Goal: Task Accomplishment & Management: Complete application form

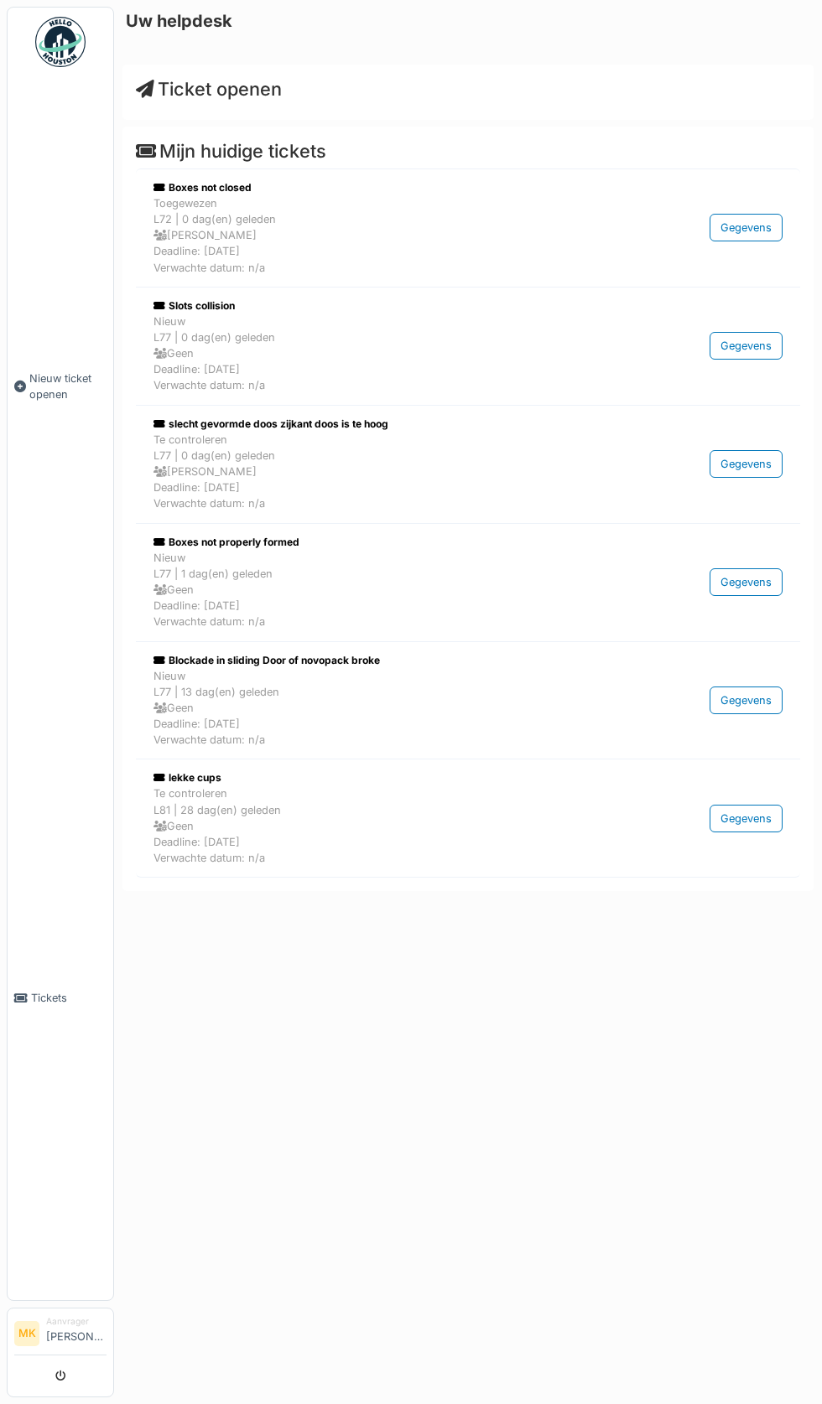
click at [275, 96] on span "Ticket openen" at bounding box center [209, 89] width 146 height 22
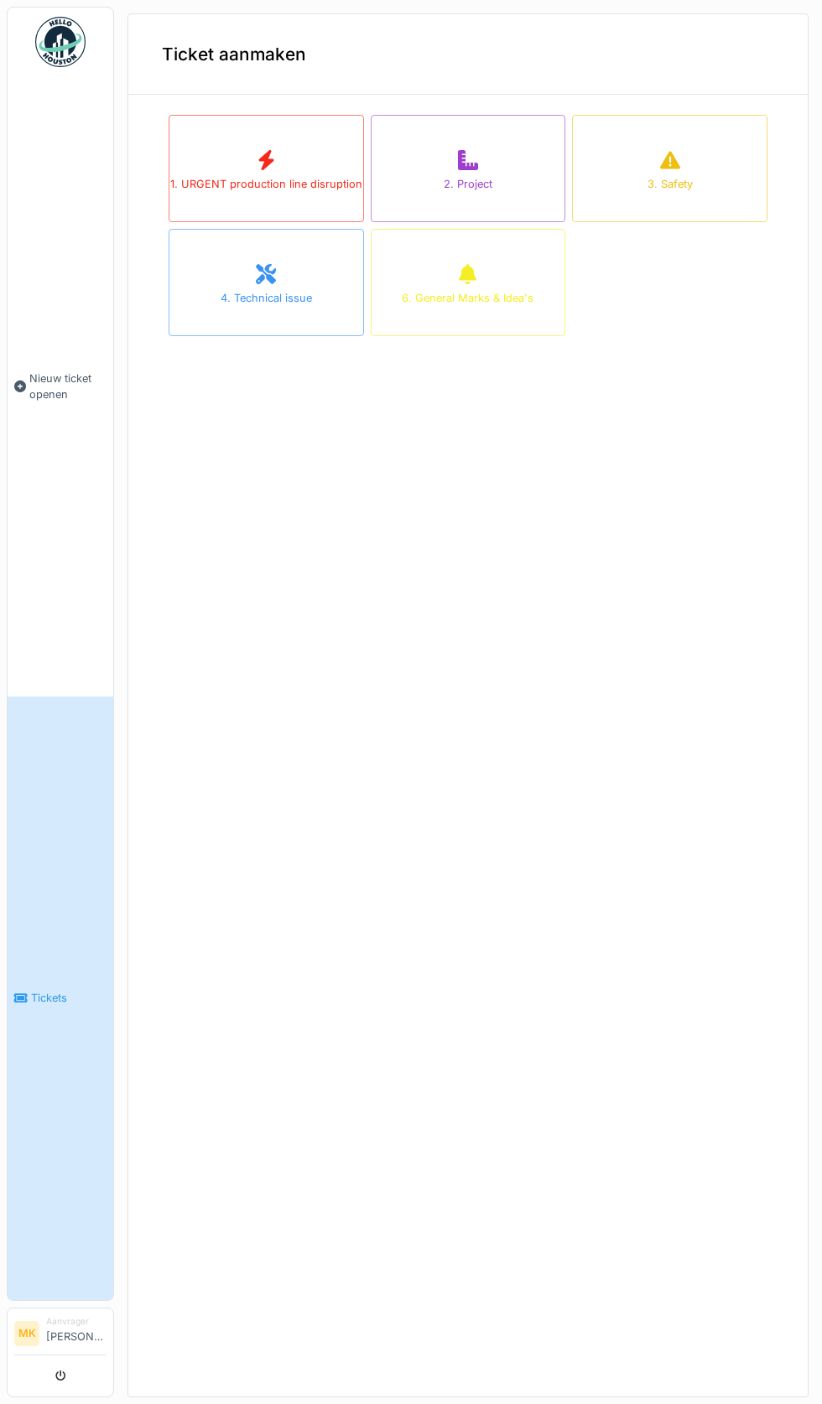
click at [256, 174] on div "1. URGENT production line disruption" at bounding box center [266, 168] width 195 height 107
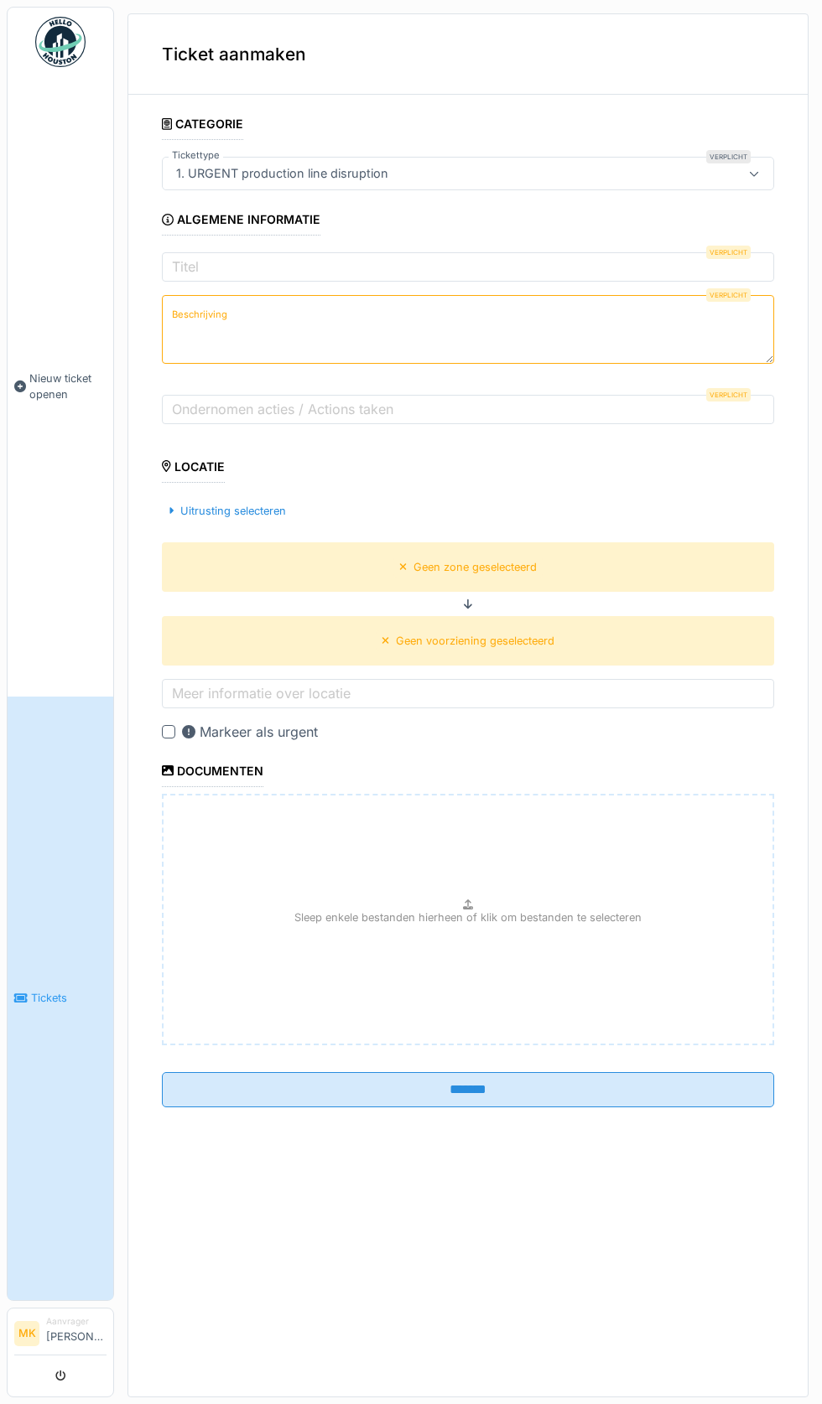
click at [490, 315] on textarea "Beschrijving" at bounding box center [468, 329] width 612 height 69
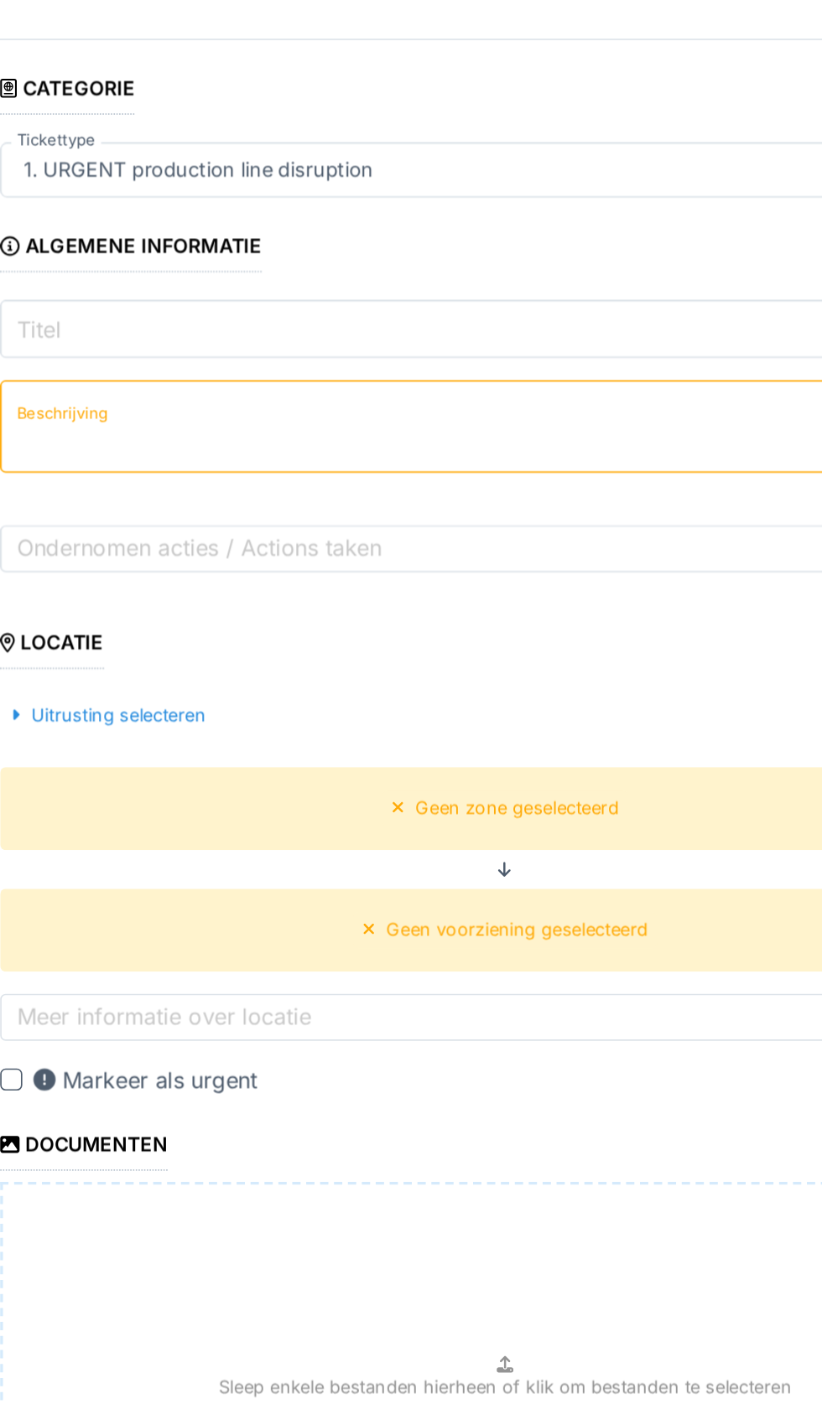
click at [493, 267] on input "Titel" at bounding box center [468, 269] width 612 height 35
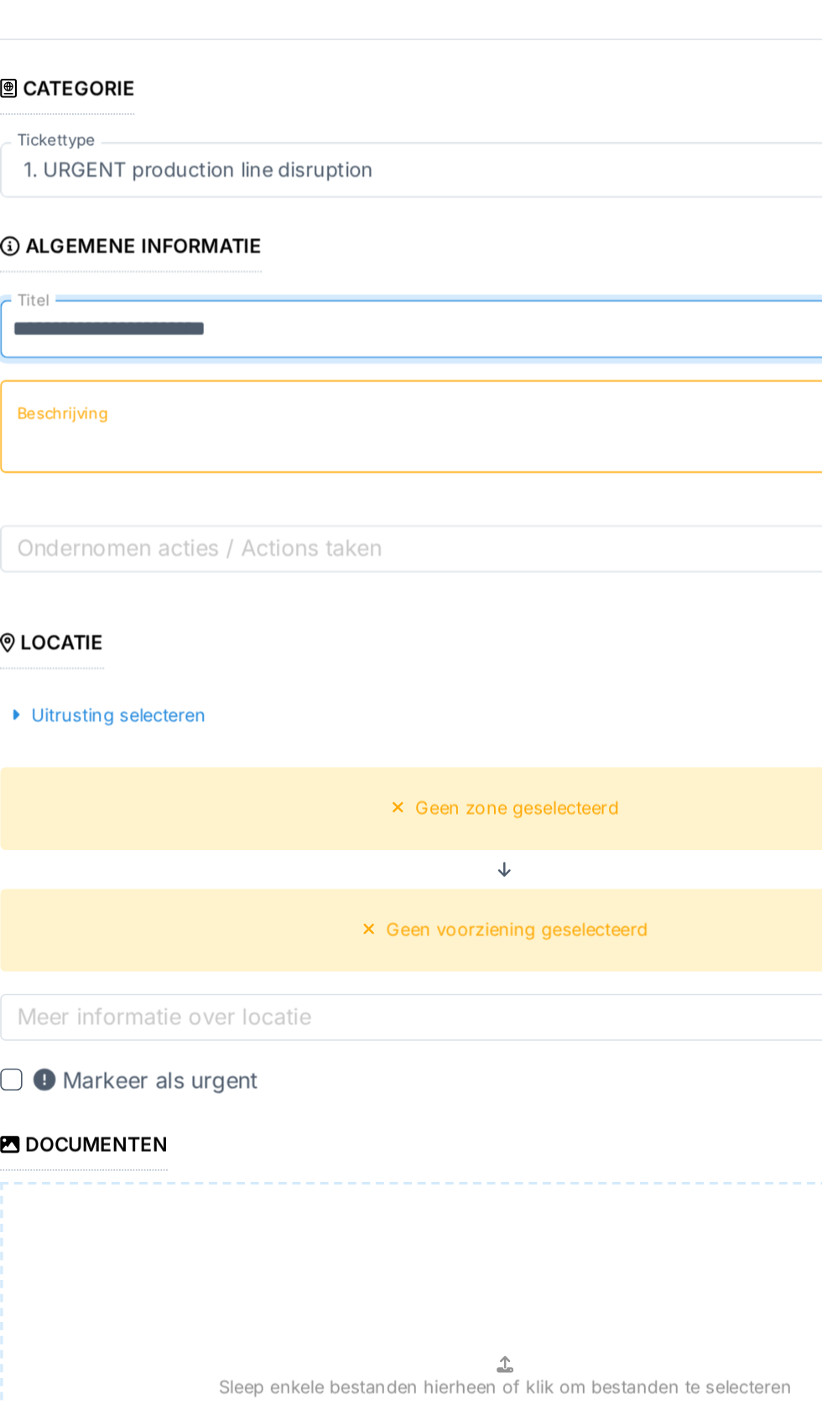
type input "**********"
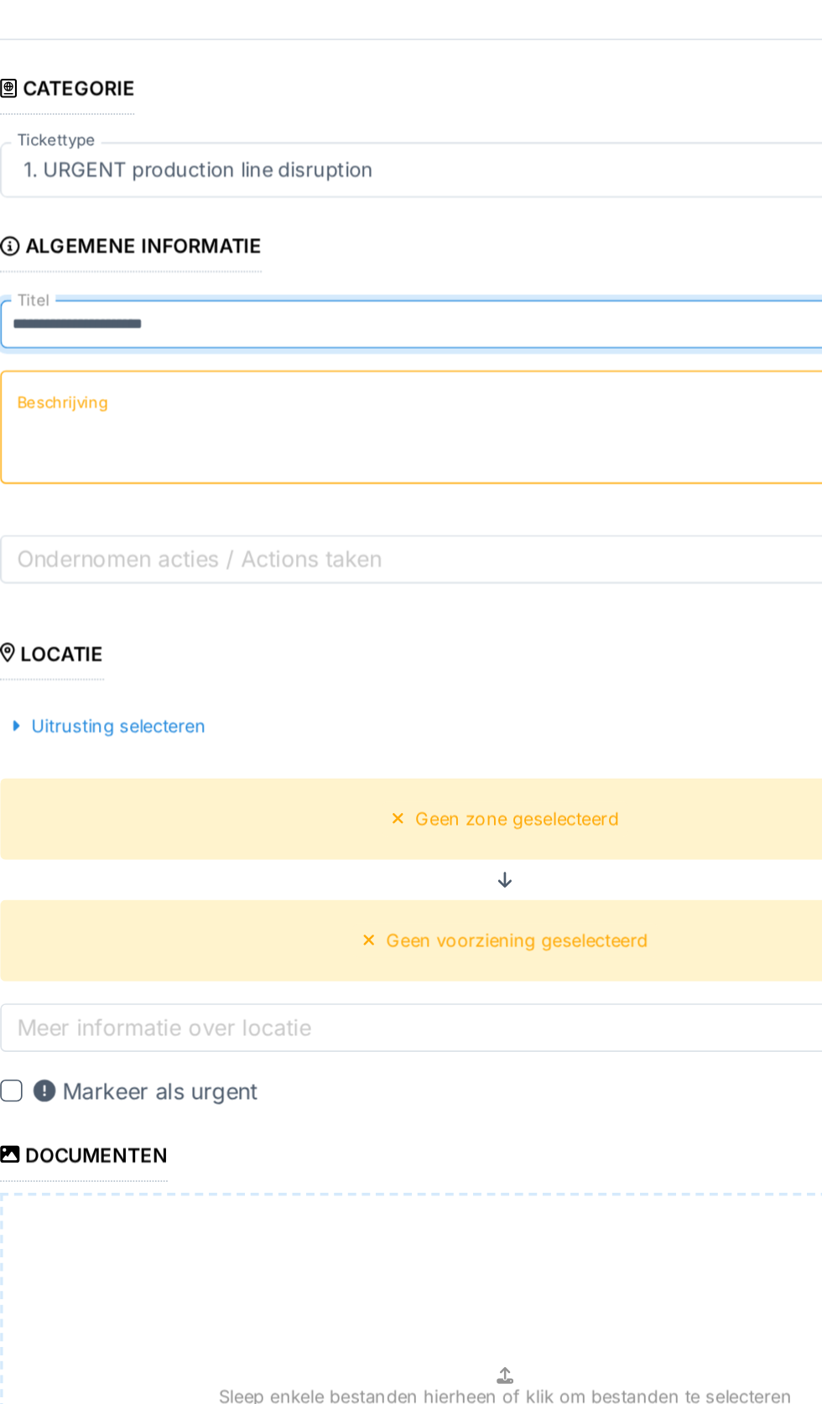
click at [458, 326] on textarea "Beschrijving" at bounding box center [468, 329] width 612 height 69
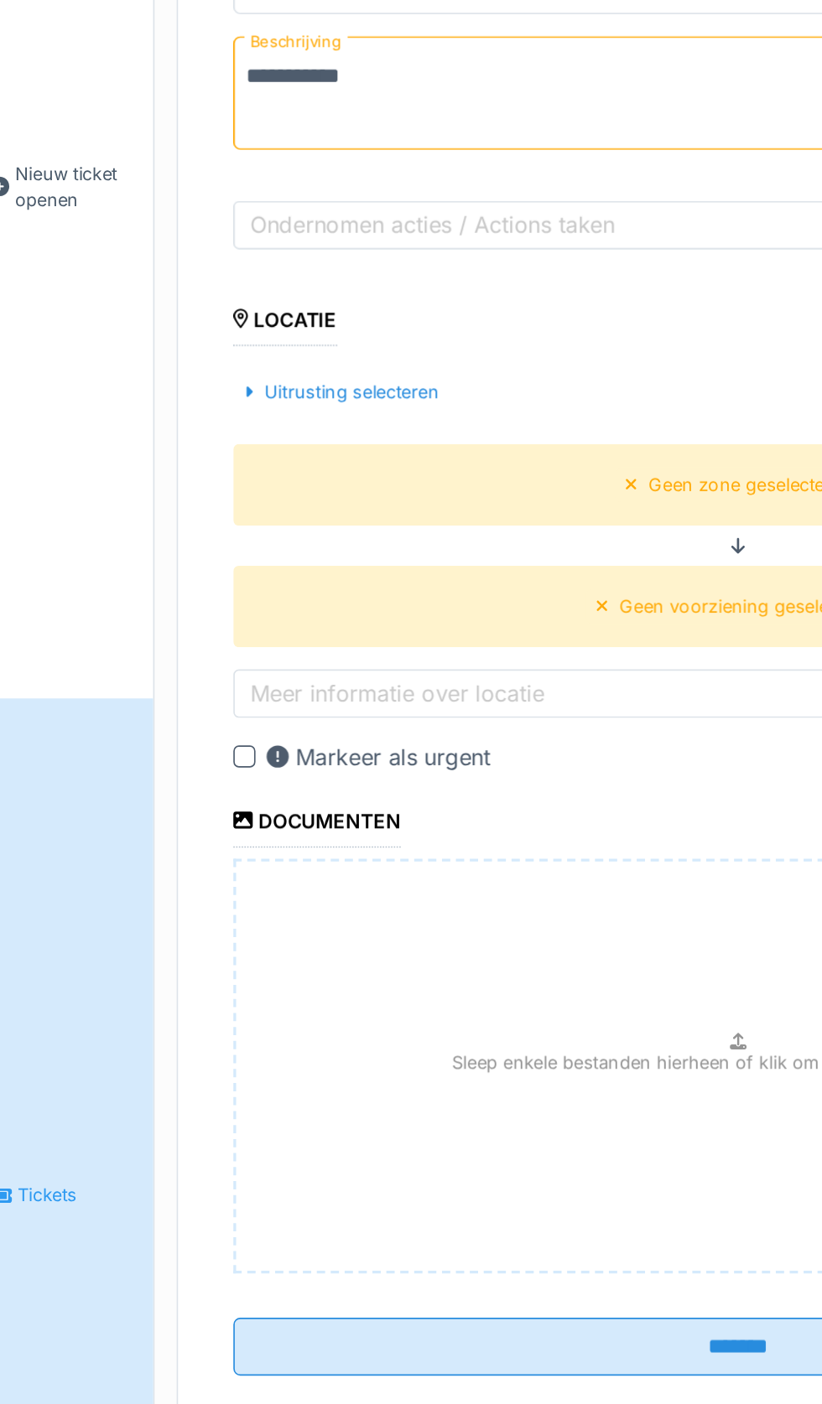
type textarea "**********"
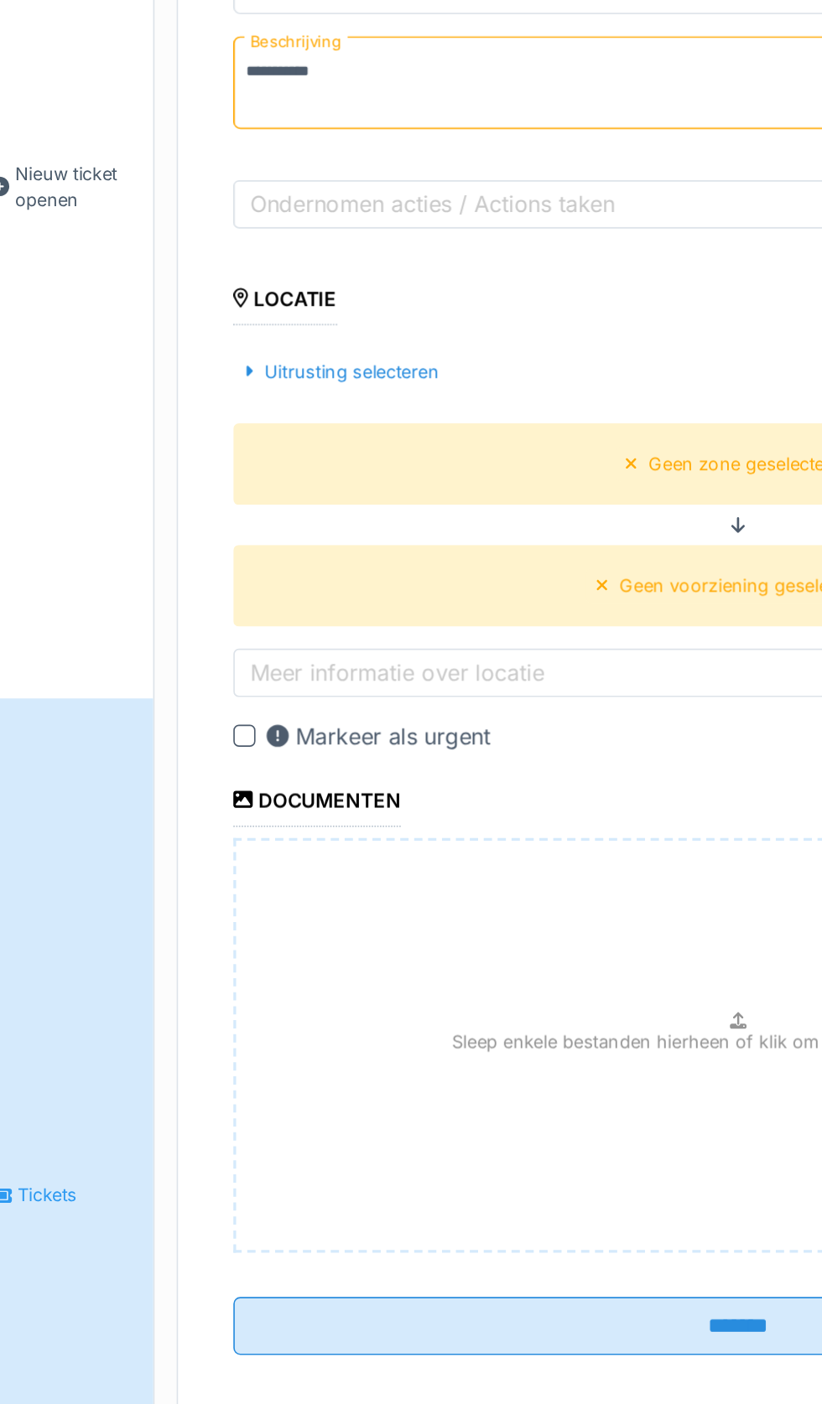
click at [239, 510] on div "Uitrusting selecteren" at bounding box center [227, 498] width 131 height 23
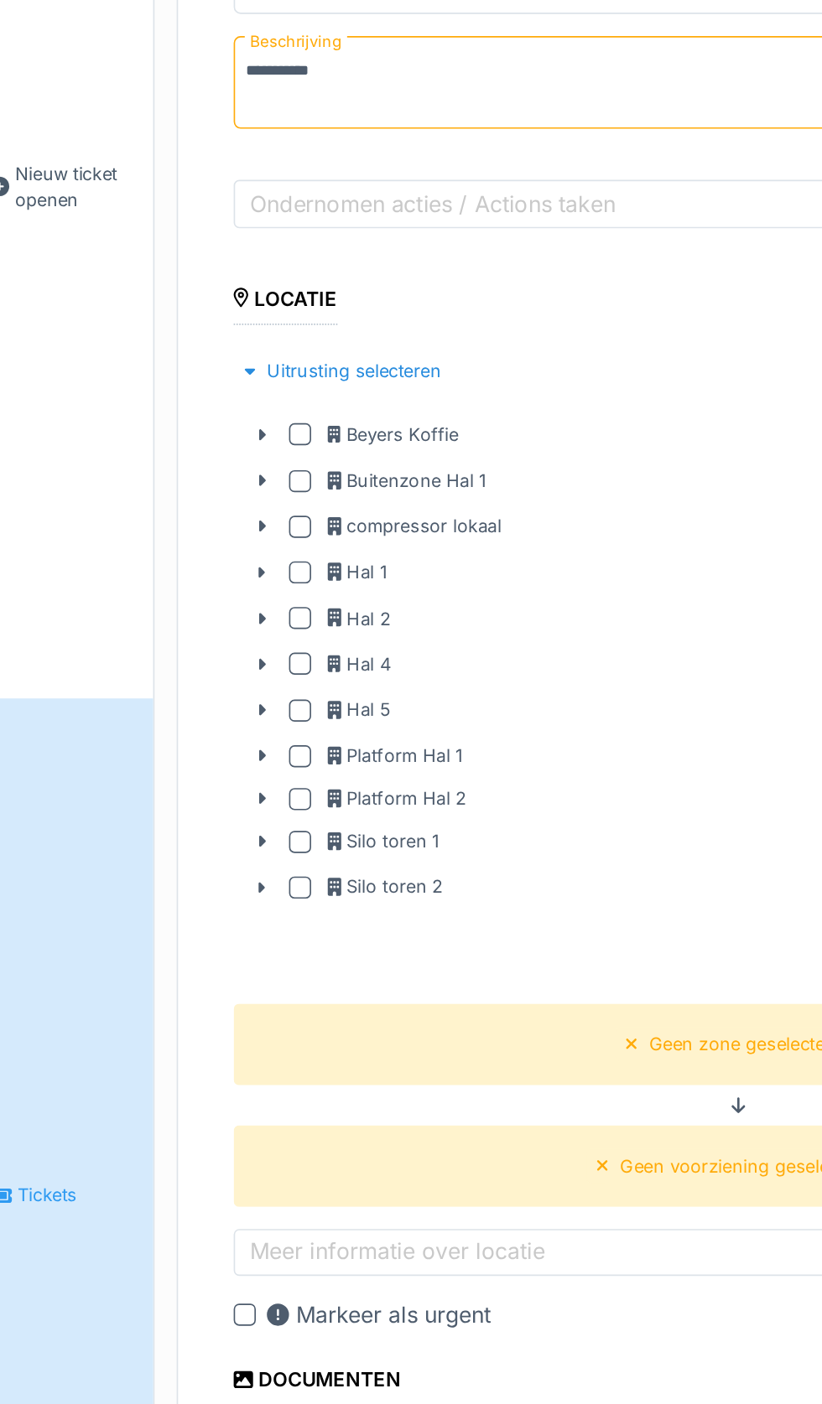
click at [200, 646] on div at bounding box center [201, 647] width 13 height 13
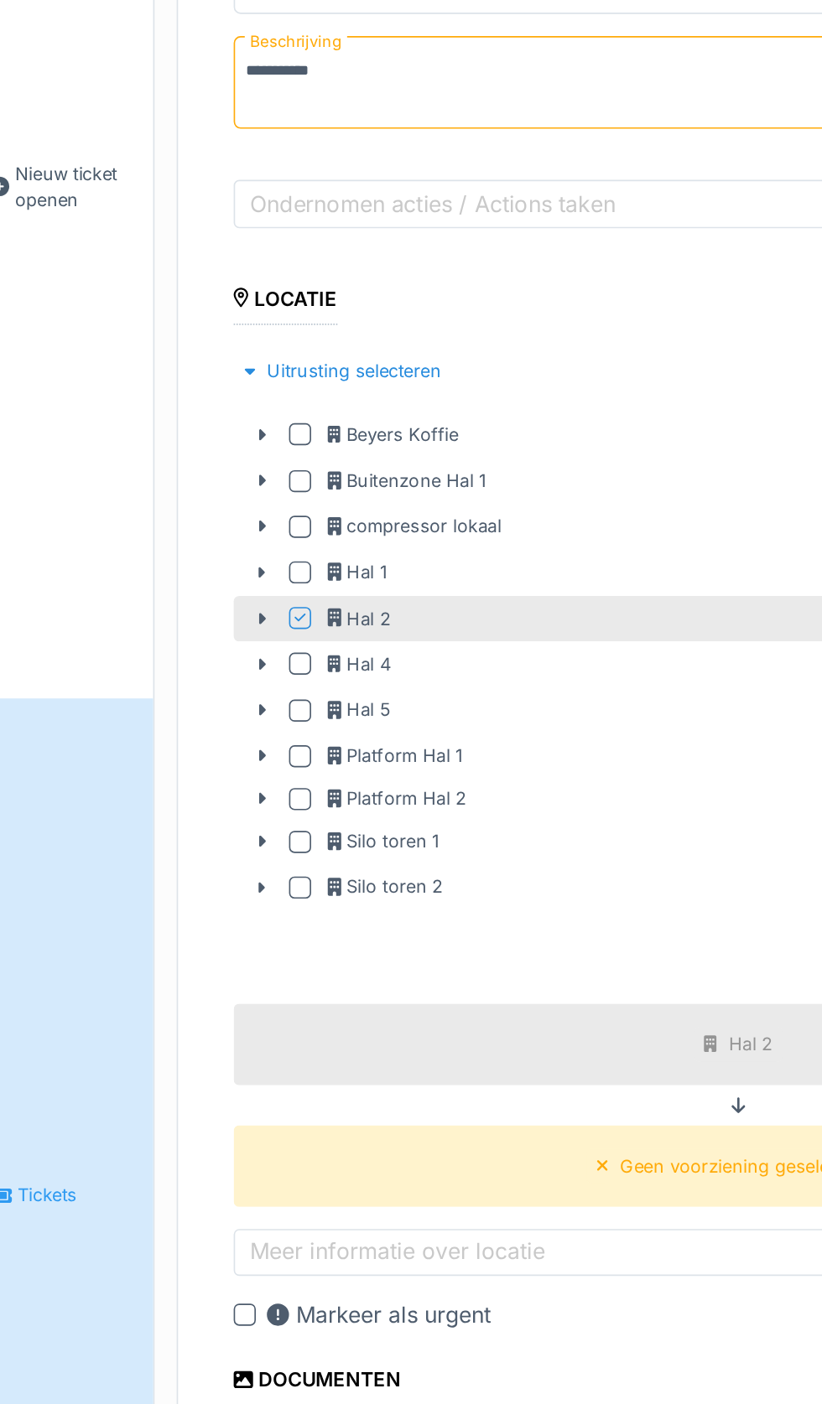
click at [179, 646] on icon at bounding box center [179, 648] width 4 height 7
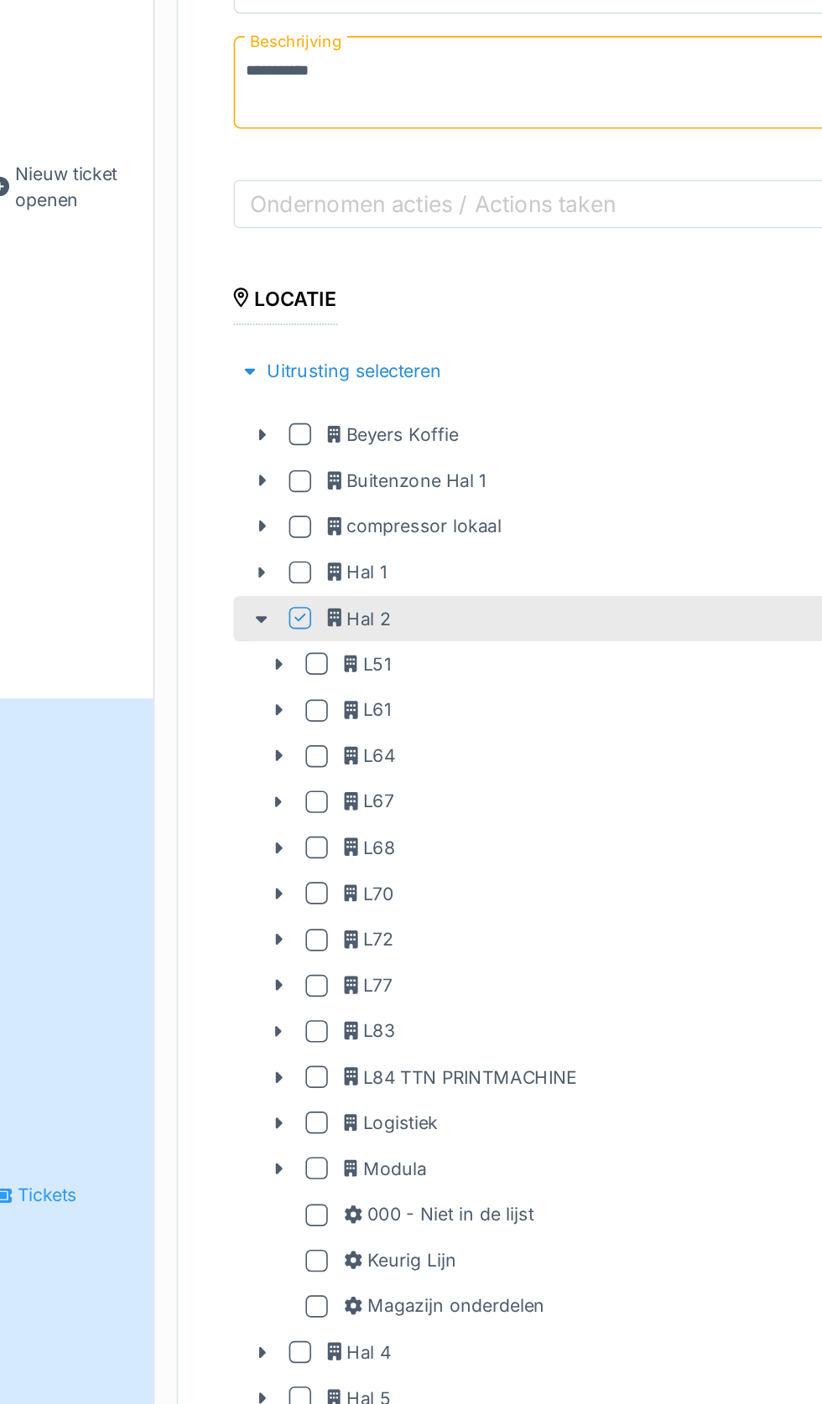
click at [210, 868] on div at bounding box center [211, 870] width 13 height 13
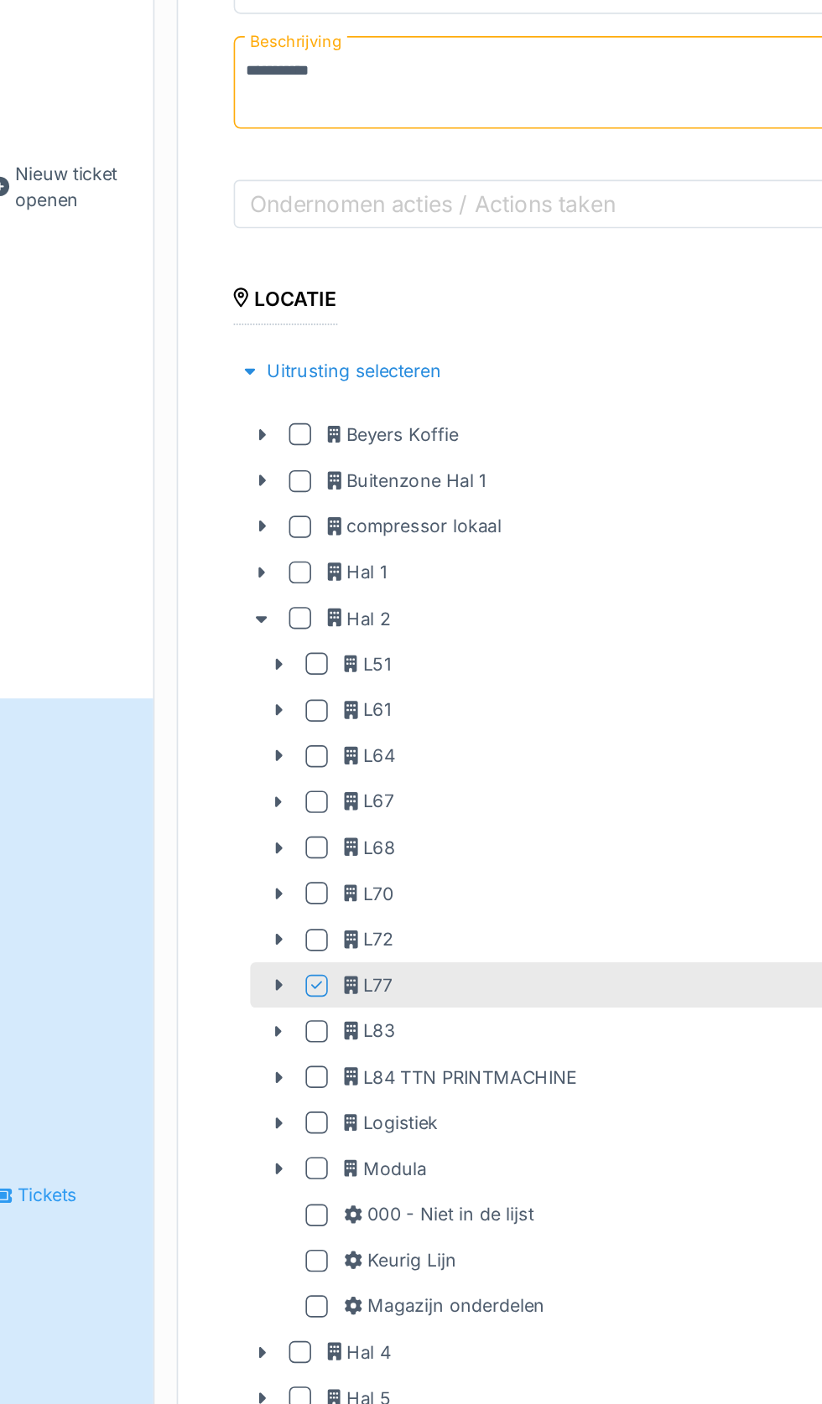
click at [192, 870] on icon at bounding box center [188, 870] width 13 height 11
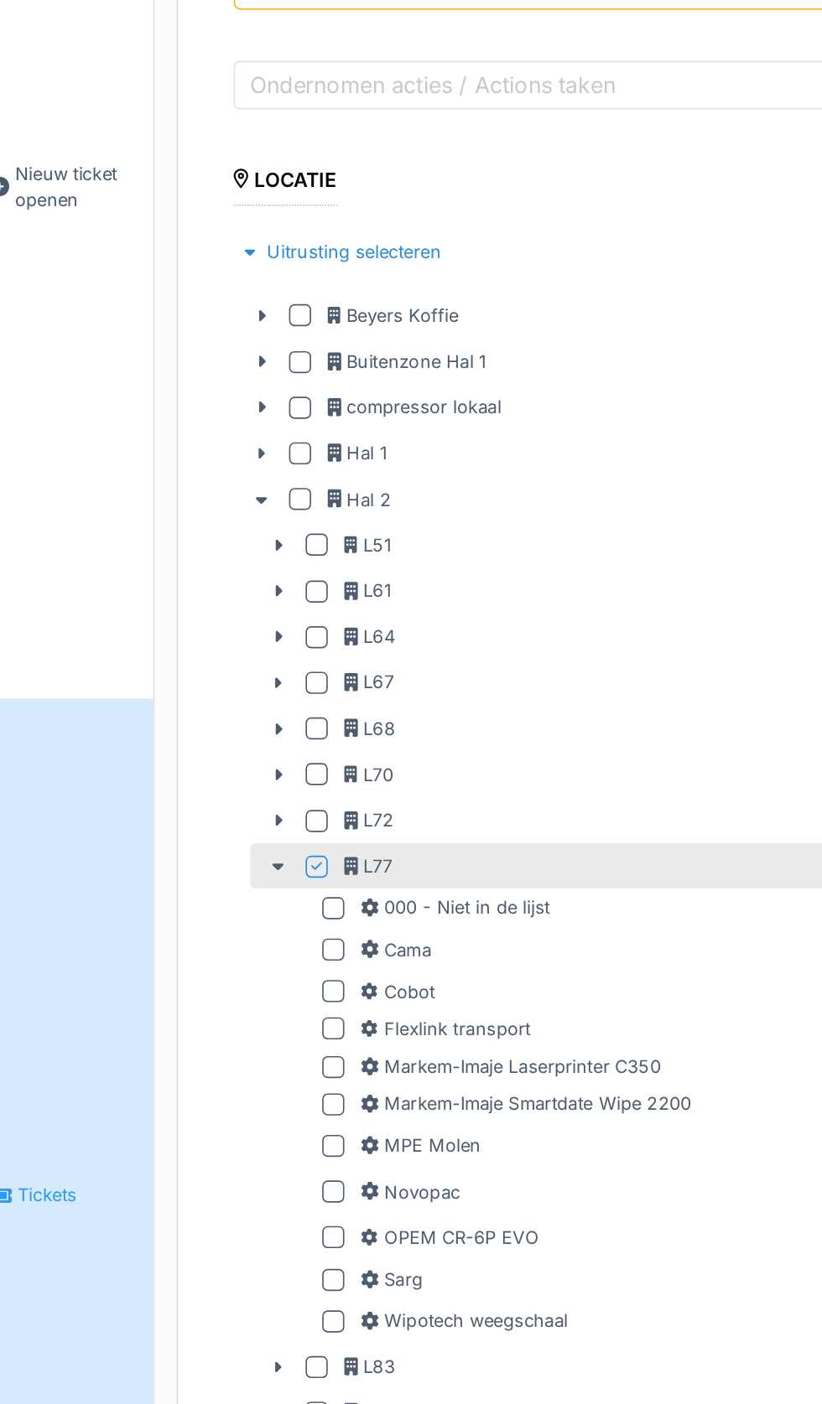
scroll to position [75, 0]
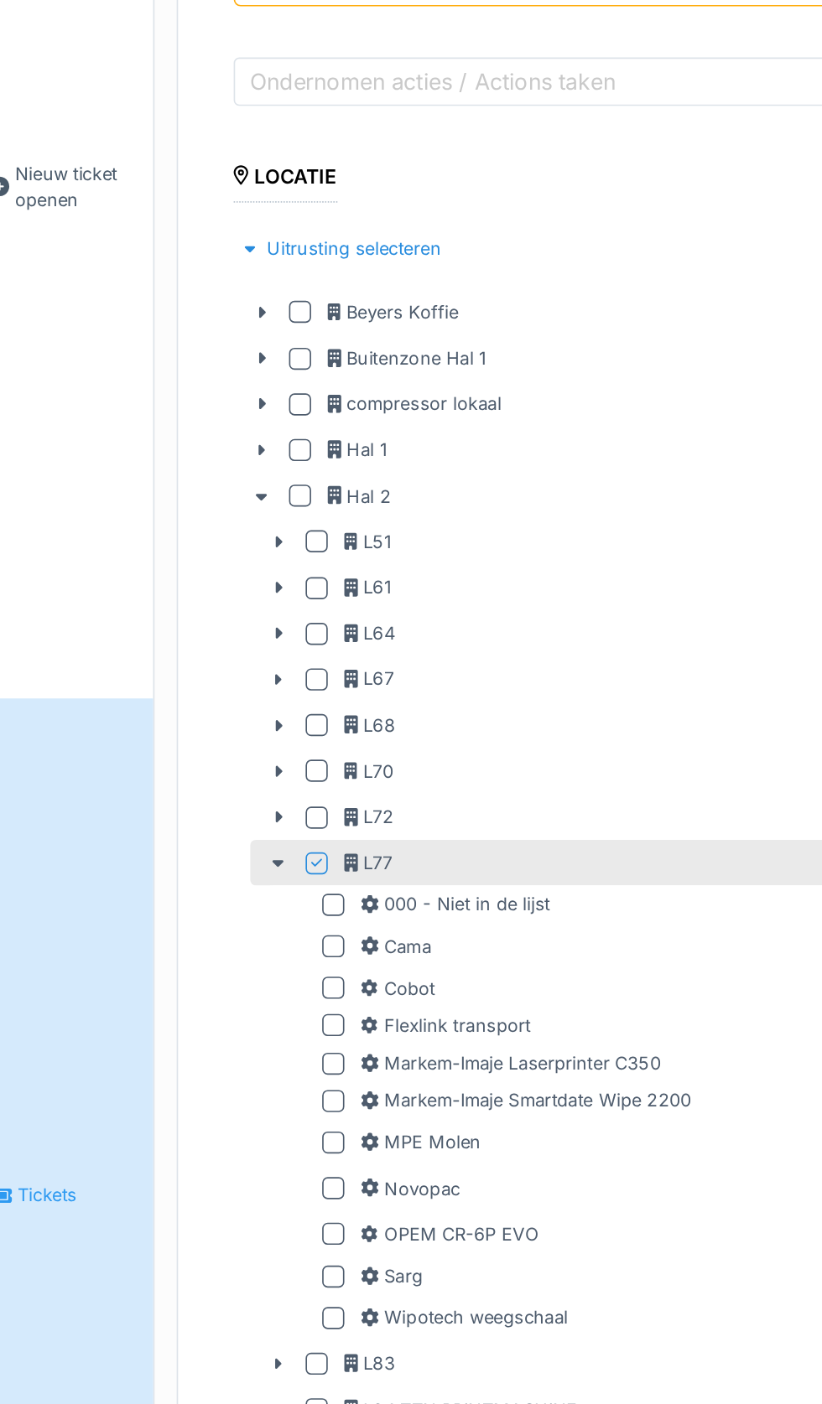
click at [221, 845] on div at bounding box center [221, 846] width 13 height 13
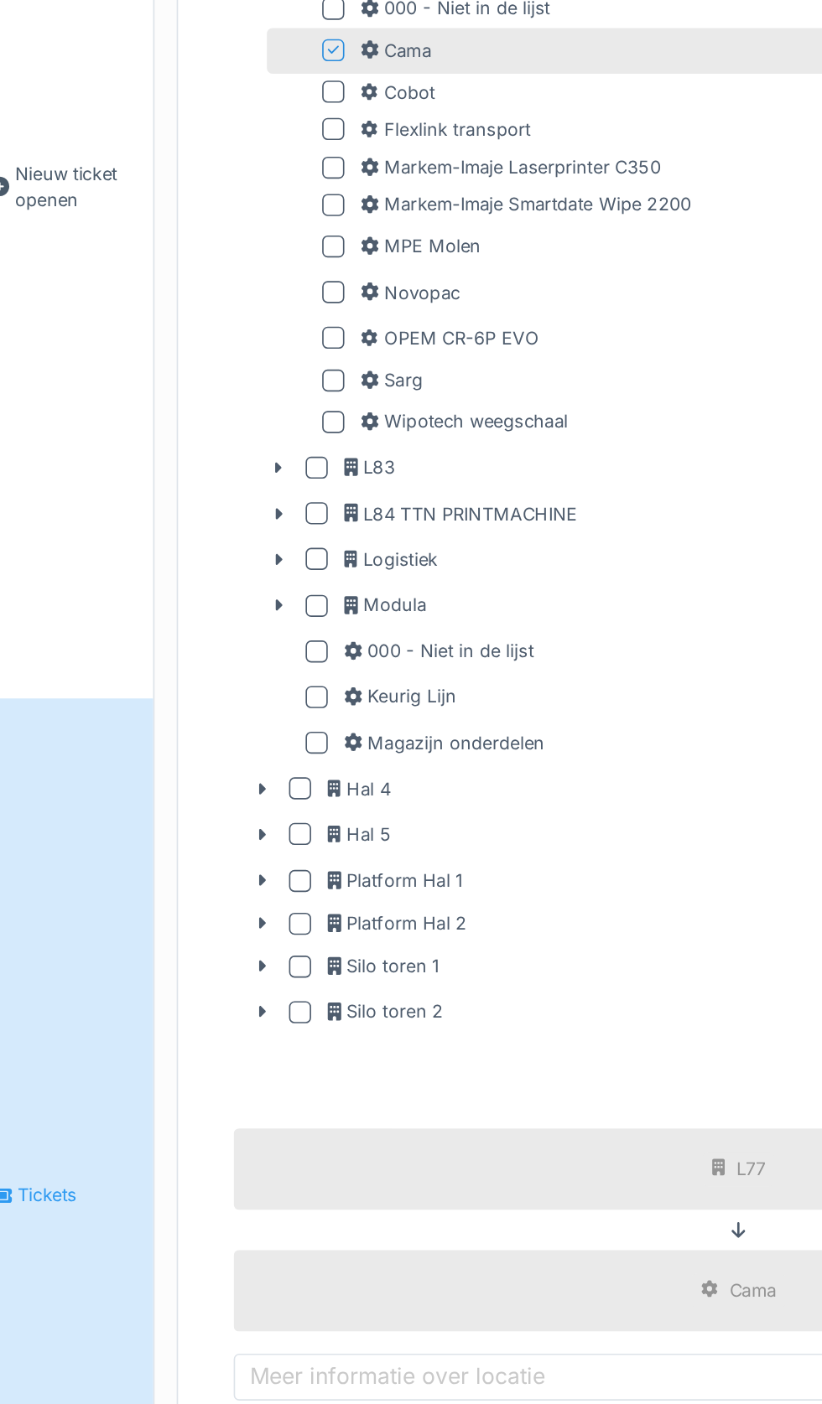
scroll to position [667, 0]
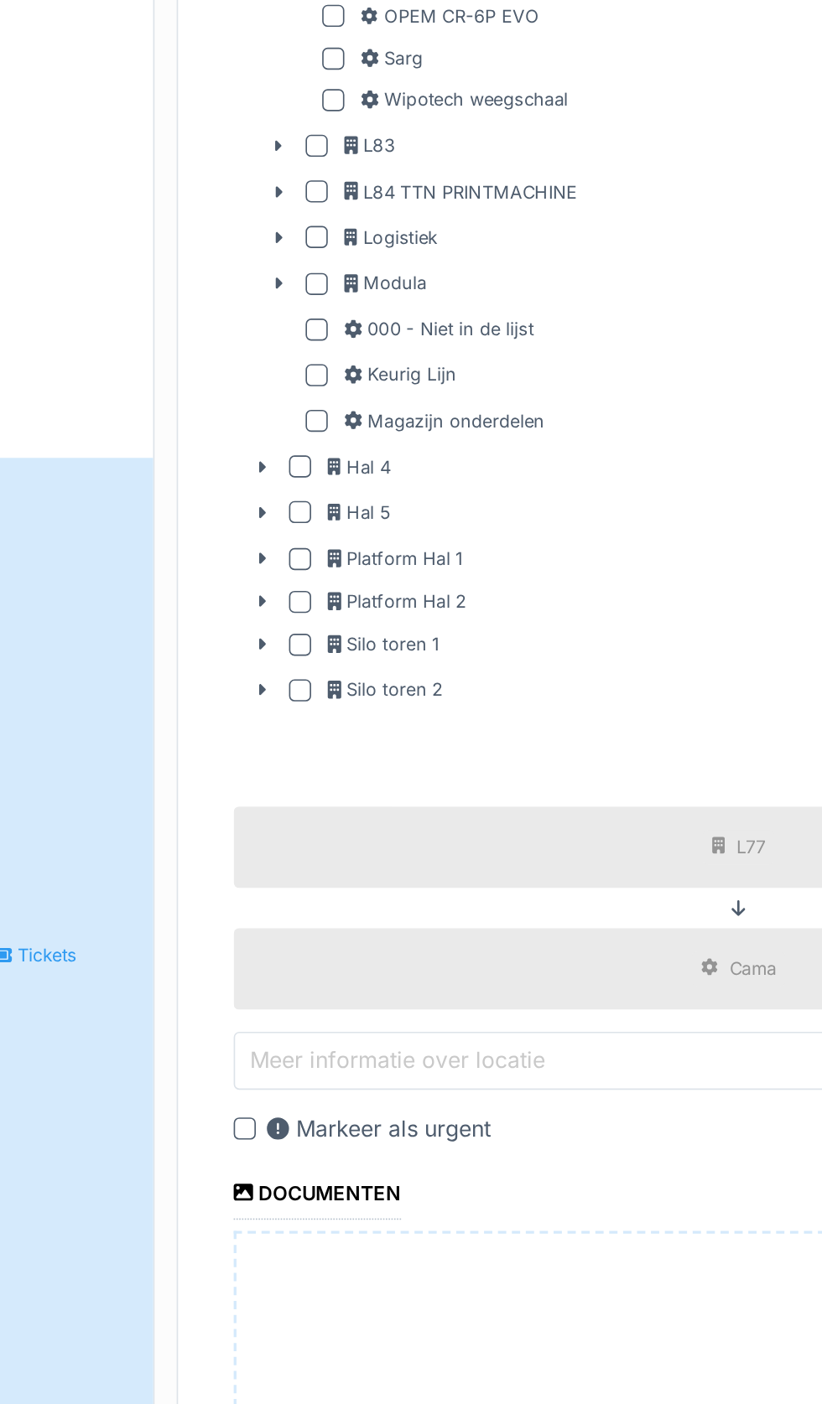
click at [411, 1047] on input "Meer informatie over locatie" at bounding box center [468, 1062] width 612 height 35
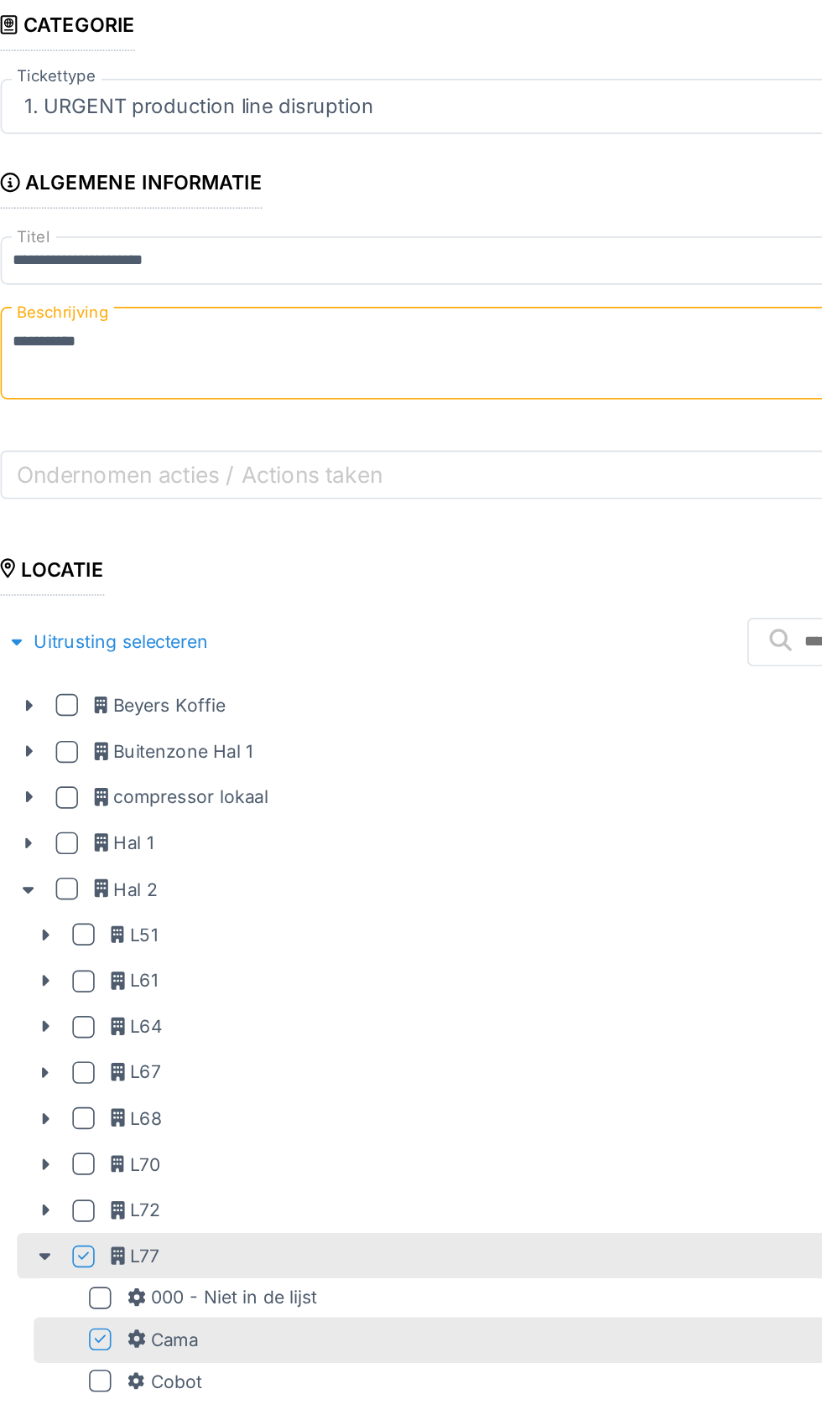
scroll to position [104, 0]
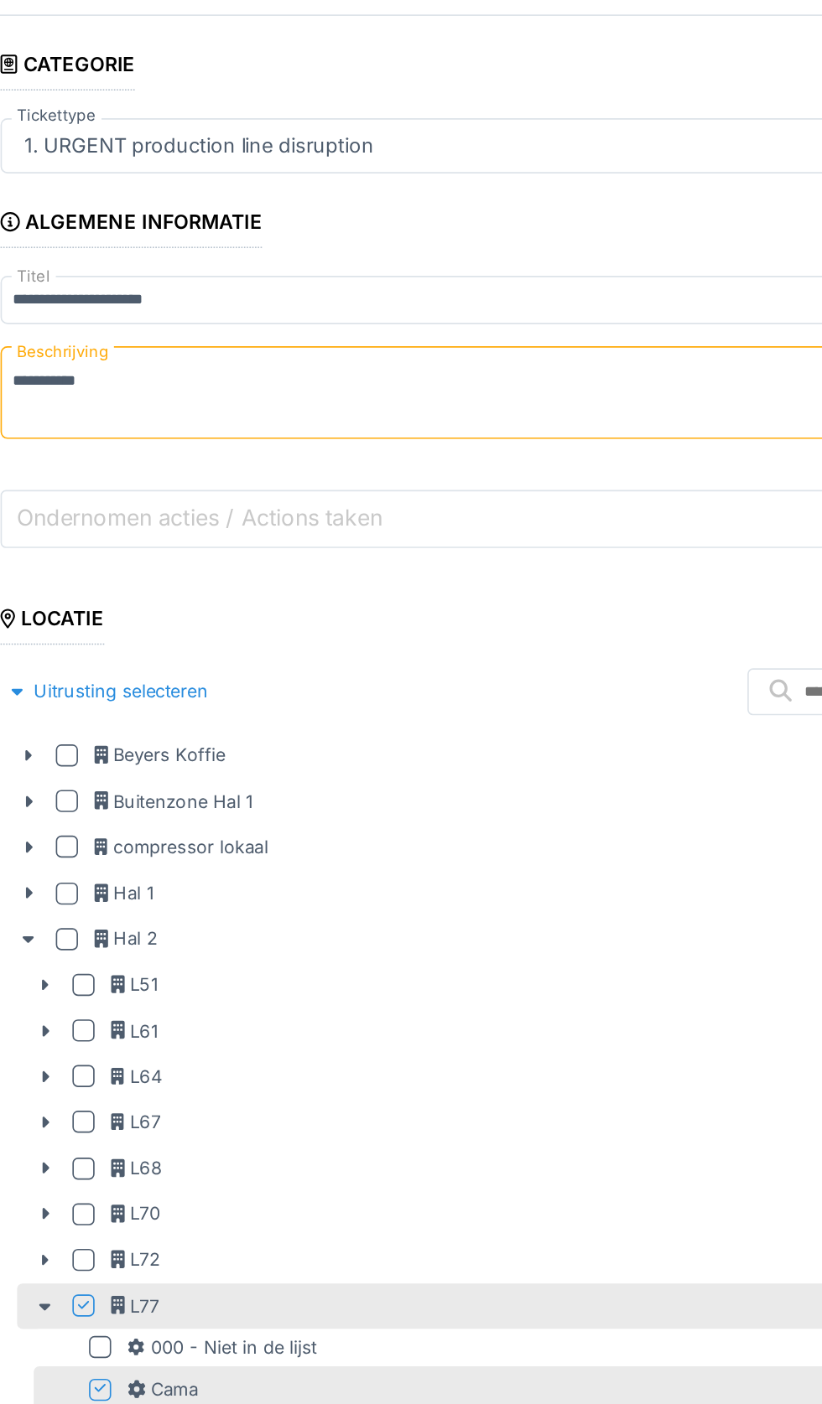
click at [521, 382] on input "Ondernomen acties / Actions taken" at bounding box center [468, 399] width 612 height 35
type input "***"
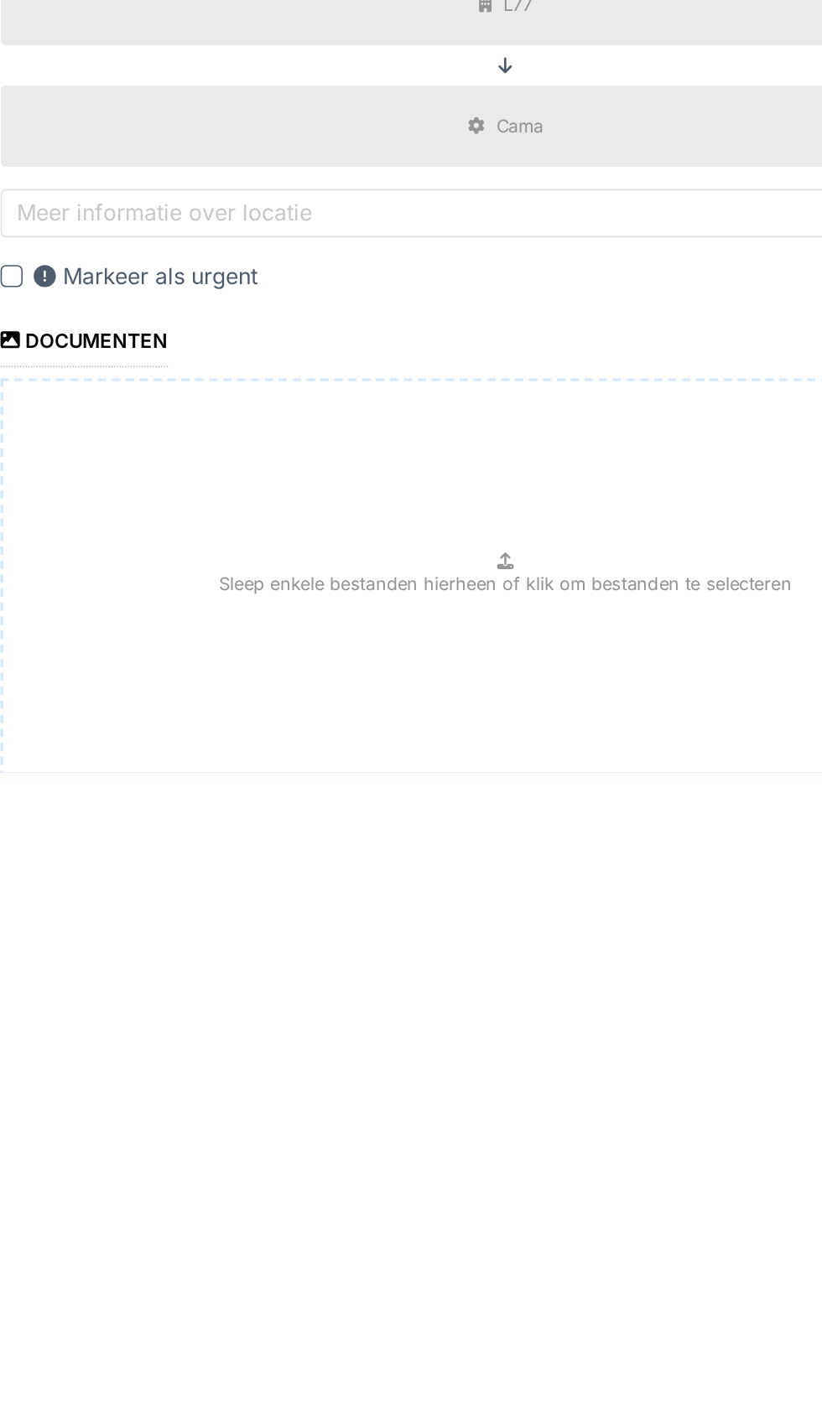
scroll to position [0, 0]
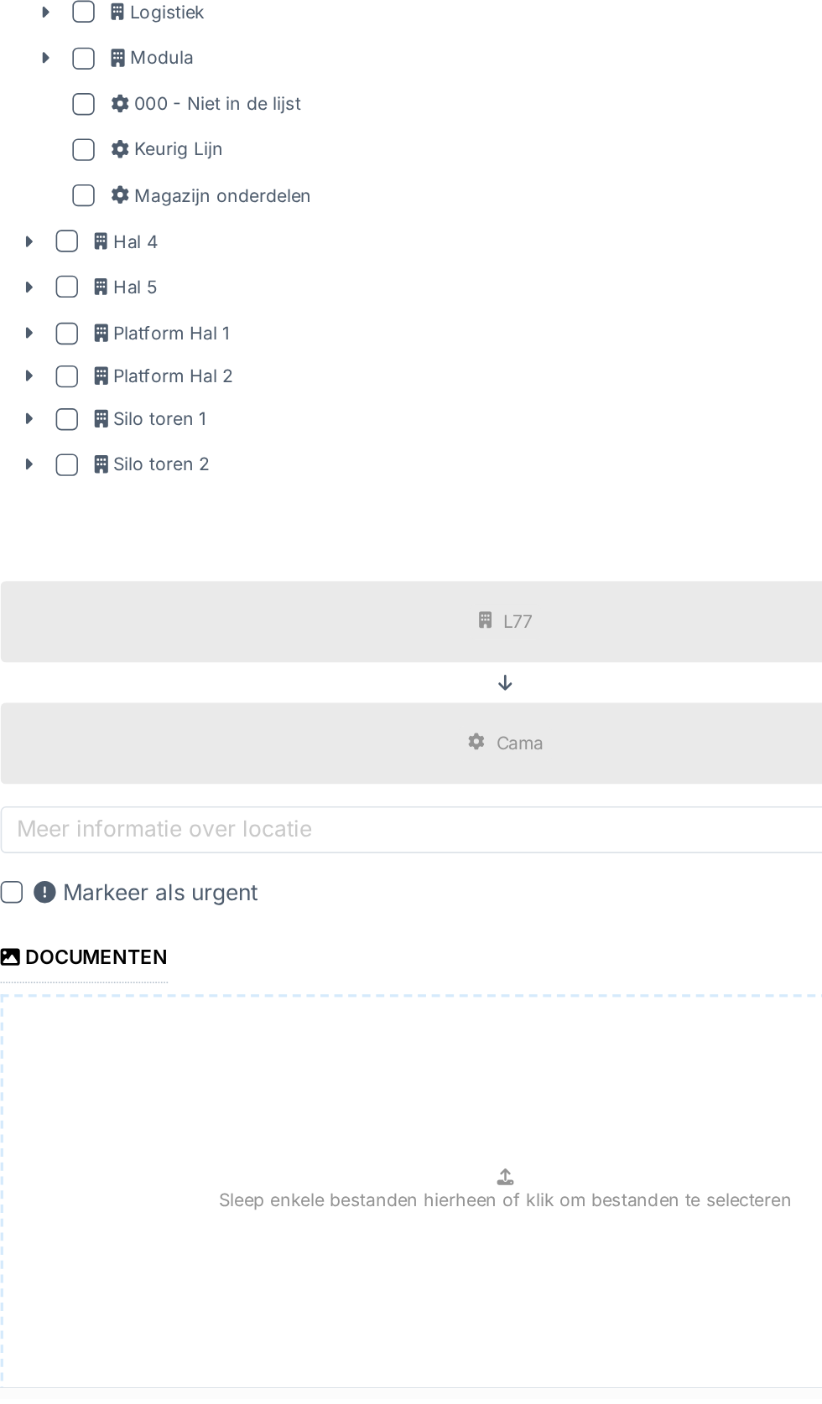
scroll to position [105, 0]
